Goal: Task Accomplishment & Management: Use online tool/utility

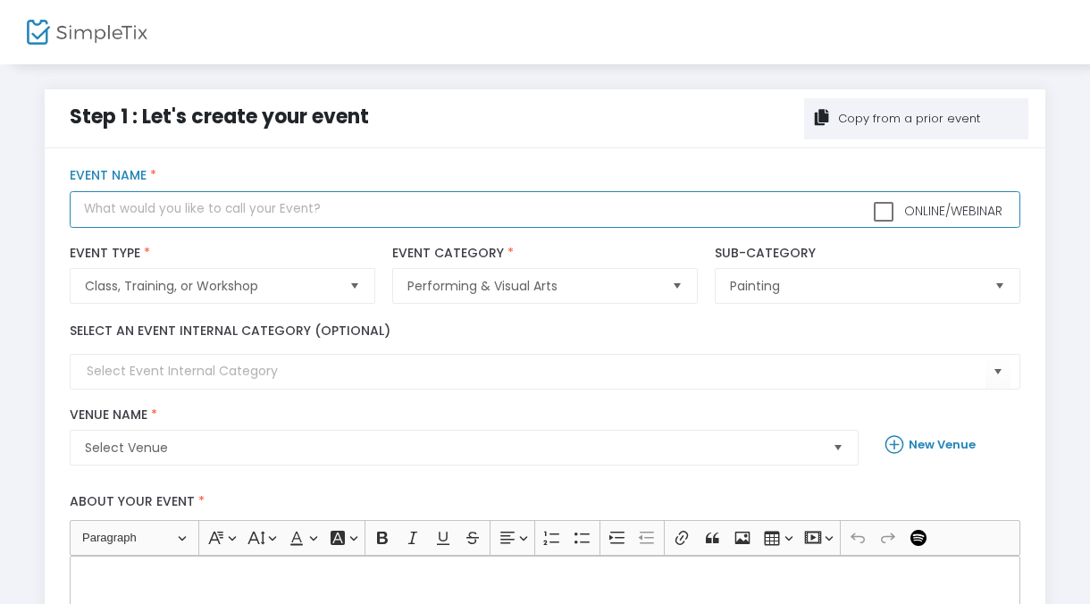
click at [286, 207] on input "text" at bounding box center [545, 209] width 950 height 37
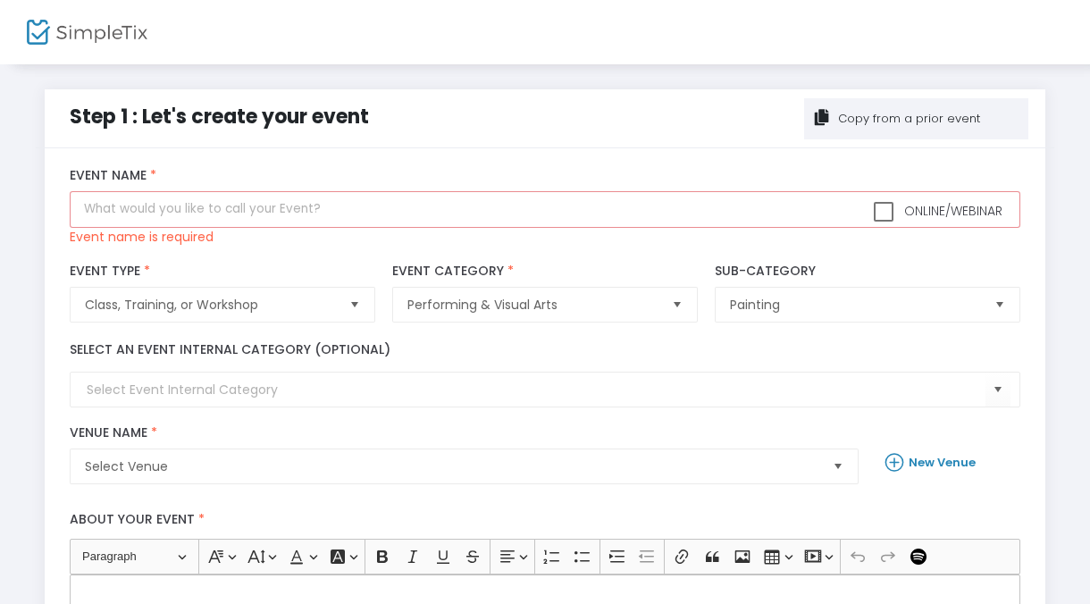
click at [70, 32] on img at bounding box center [87, 33] width 121 height 26
